Goal: Check status: Check status

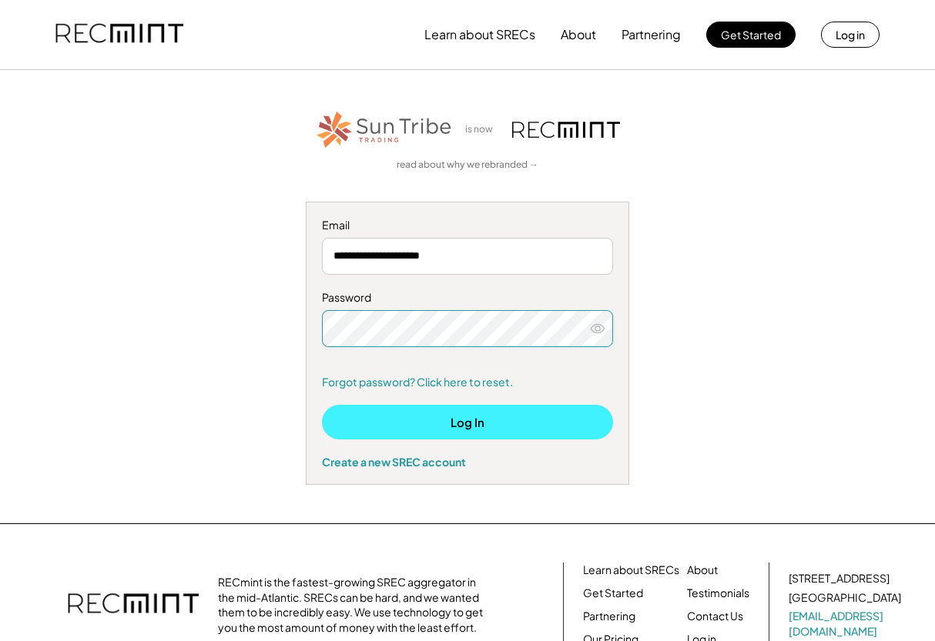
click at [437, 426] on button "Log In" at bounding box center [467, 422] width 291 height 35
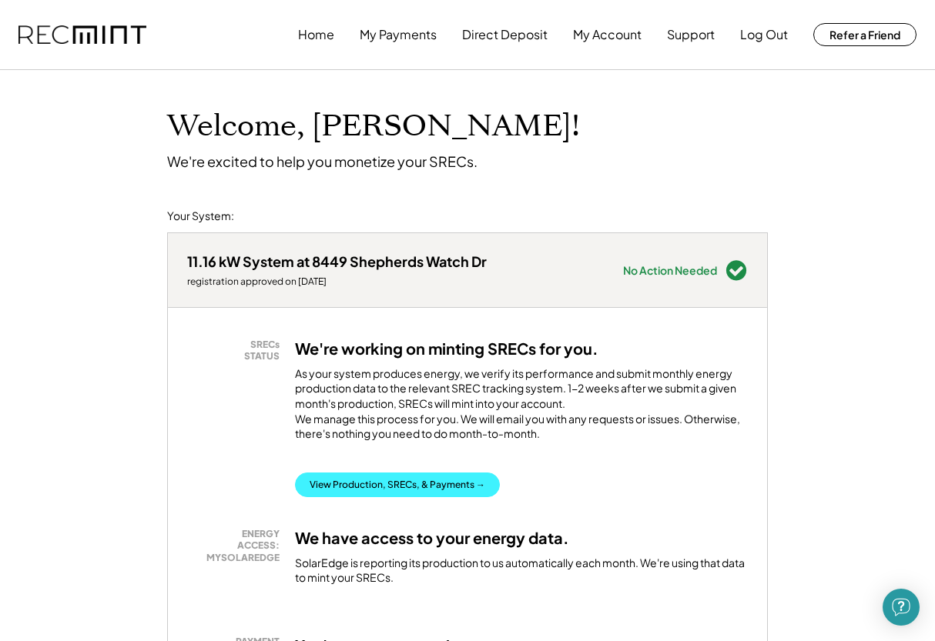
click at [377, 497] on button "View Production, SRECs, & Payments →" at bounding box center [397, 485] width 205 height 25
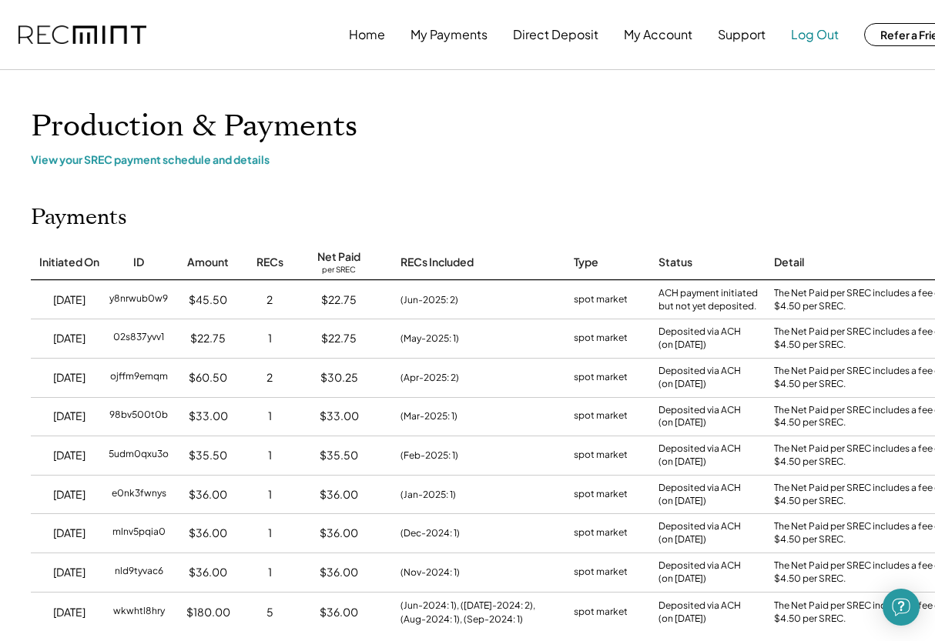
click at [835, 31] on button "Log Out" at bounding box center [815, 34] width 48 height 31
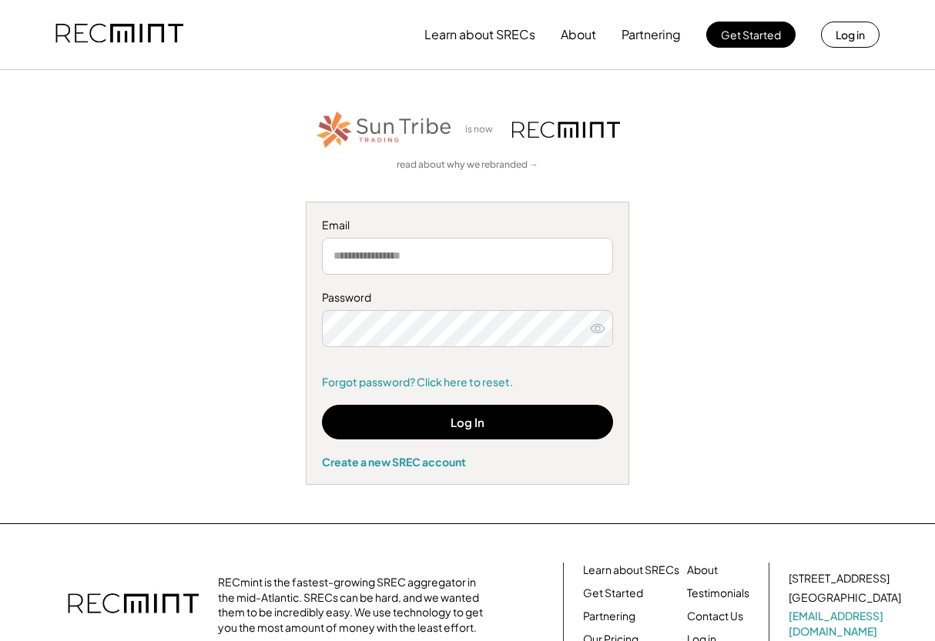
type input "**********"
